Goal: Check status

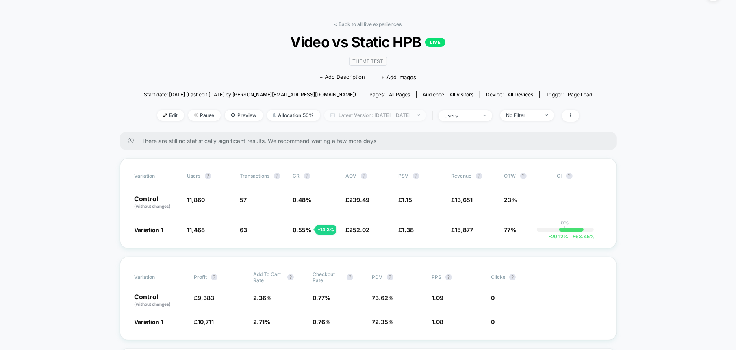
click at [344, 115] on span "Latest Version: [DATE] - [DATE]" at bounding box center [375, 115] width 102 height 11
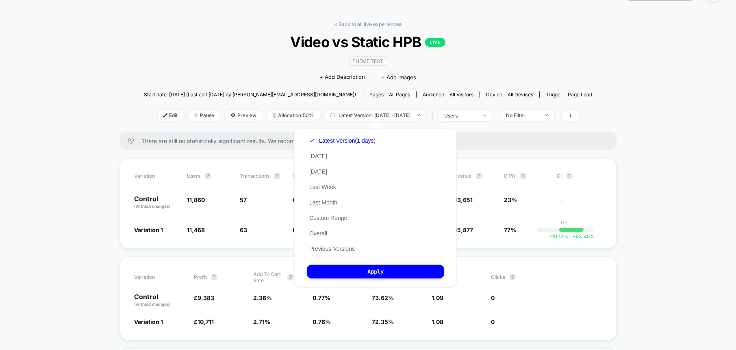
click at [332, 156] on div "Latest Version (1 days) [DATE] [DATE] Last Week Last Month Custom Range Overall…" at bounding box center [342, 194] width 71 height 123
click at [318, 156] on button "[DATE]" at bounding box center [318, 155] width 23 height 7
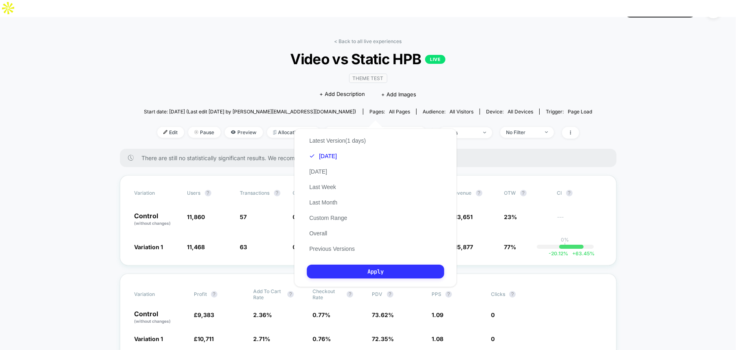
click at [341, 276] on button "Apply" at bounding box center [375, 271] width 137 height 14
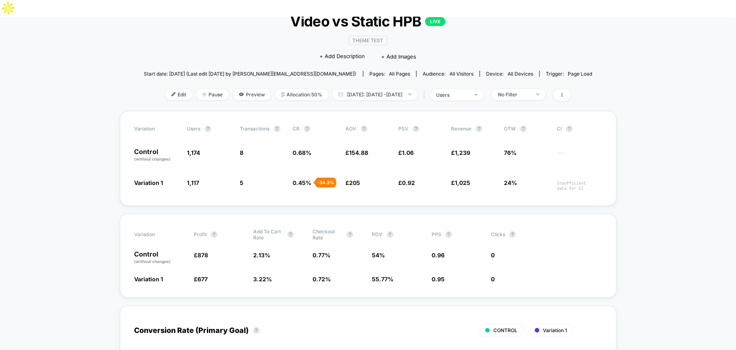
scroll to position [69, 0]
